Goal: Use online tool/utility

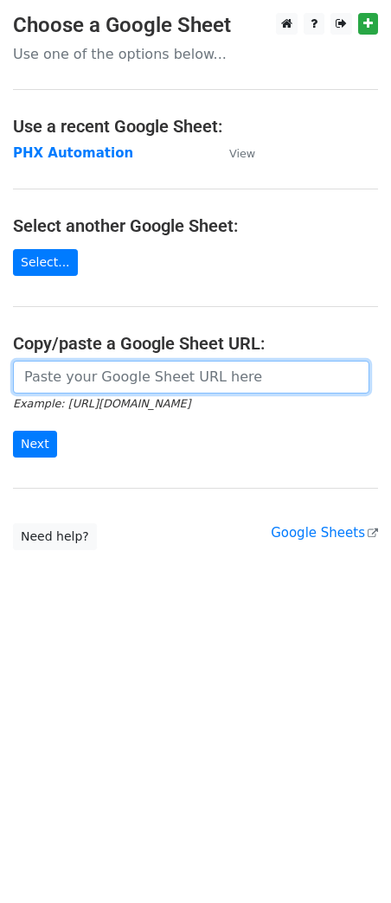
click at [80, 370] on input "url" at bounding box center [191, 377] width 356 height 33
paste input "https://docs.google.com/spreadsheets/d/1i4_XZcK9b-rtdYqenmdlJo-WHYYhotDoBleDvdL…"
type input "https://docs.google.com/spreadsheets/d/1i4_XZcK9b-rtdYqenmdlJo-WHYYhotDoBleDvdL…"
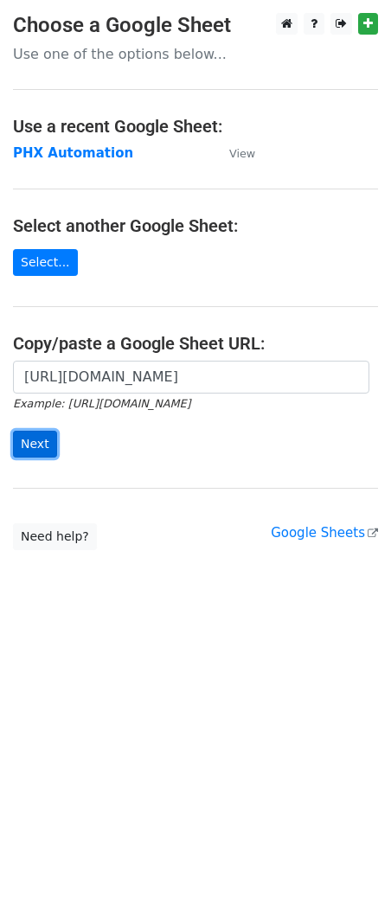
scroll to position [0, 0]
click at [37, 449] on input "Next" at bounding box center [35, 444] width 44 height 27
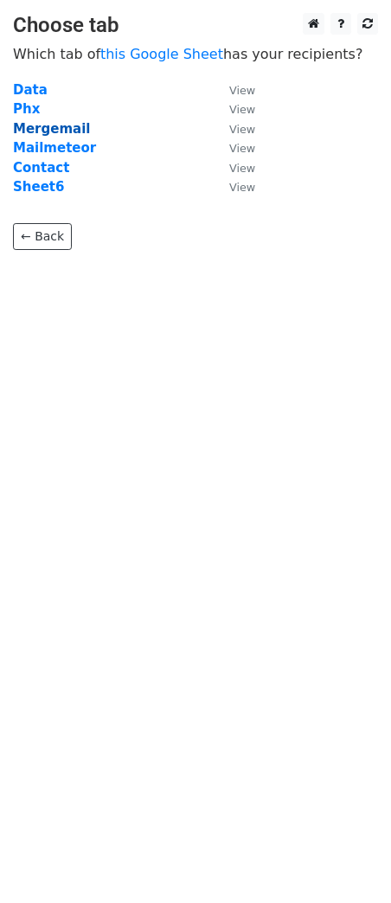
click at [42, 129] on strong "Mergemail" at bounding box center [51, 129] width 77 height 16
